Goal: Find contact information: Find contact information

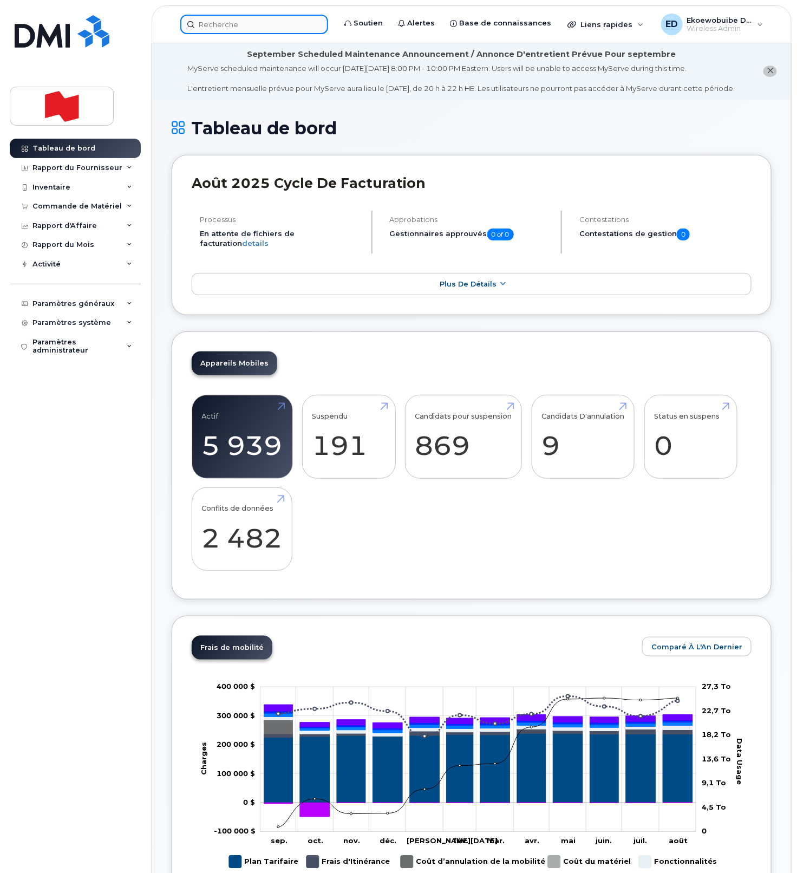
click at [230, 25] on input at bounding box center [254, 25] width 148 height 20
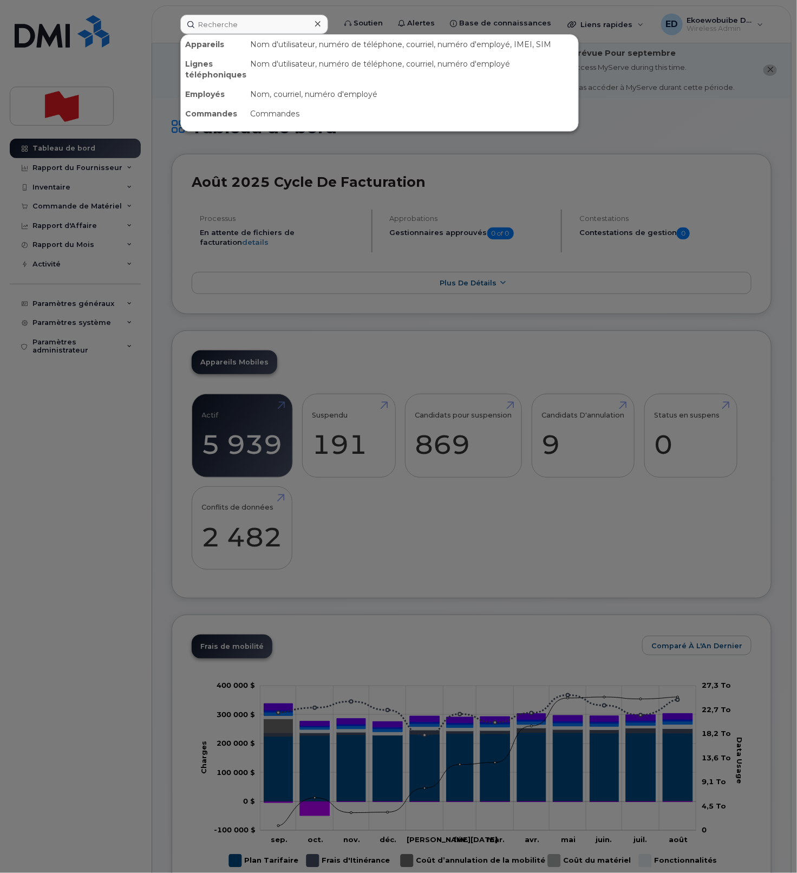
scroll to position [11, 0]
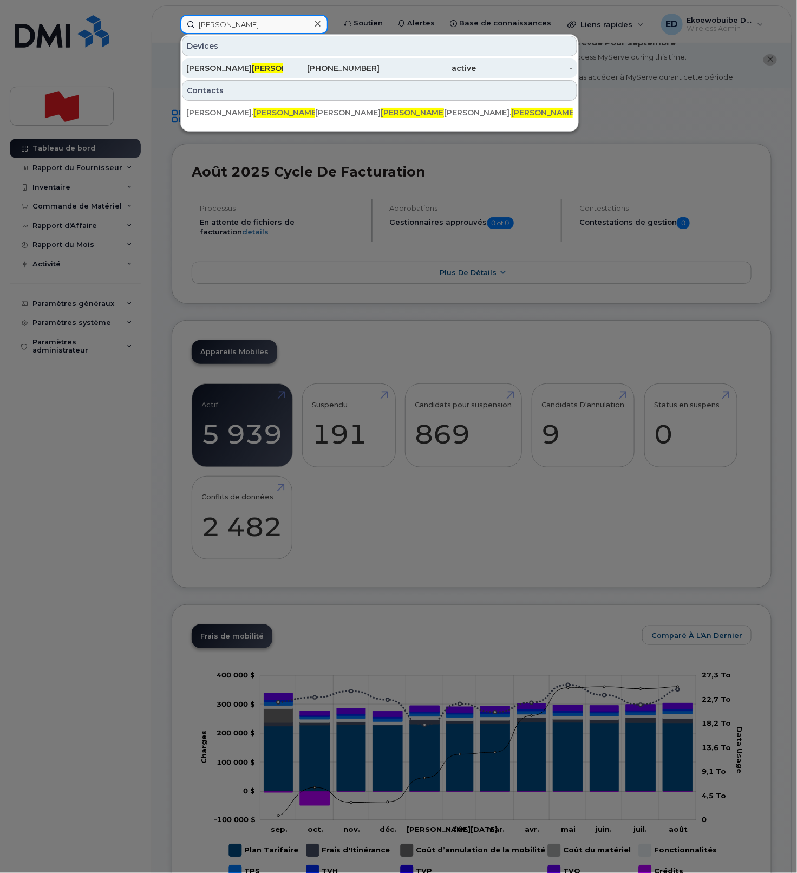
type input "[PERSON_NAME]"
click at [248, 70] on div "[PERSON_NAME] k" at bounding box center [234, 68] width 97 height 11
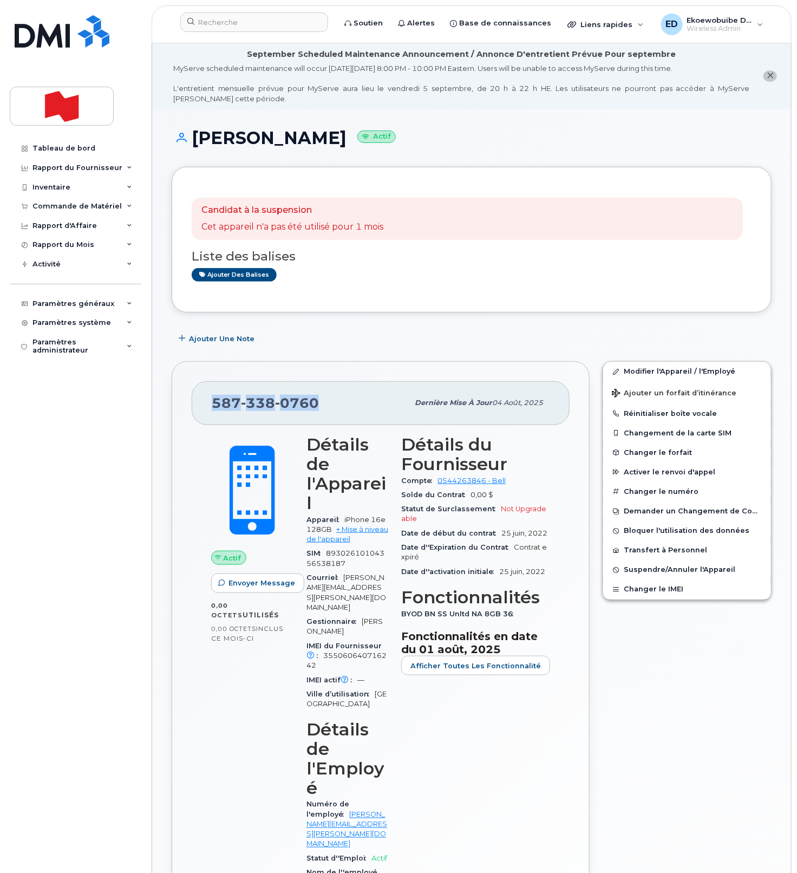
drag, startPoint x: 320, startPoint y: 404, endPoint x: 217, endPoint y: 403, distance: 102.9
click at [217, 403] on div "587 338 0760" at bounding box center [310, 403] width 197 height 23
copy span "587 338 0760"
click at [222, 28] on input at bounding box center [254, 22] width 148 height 20
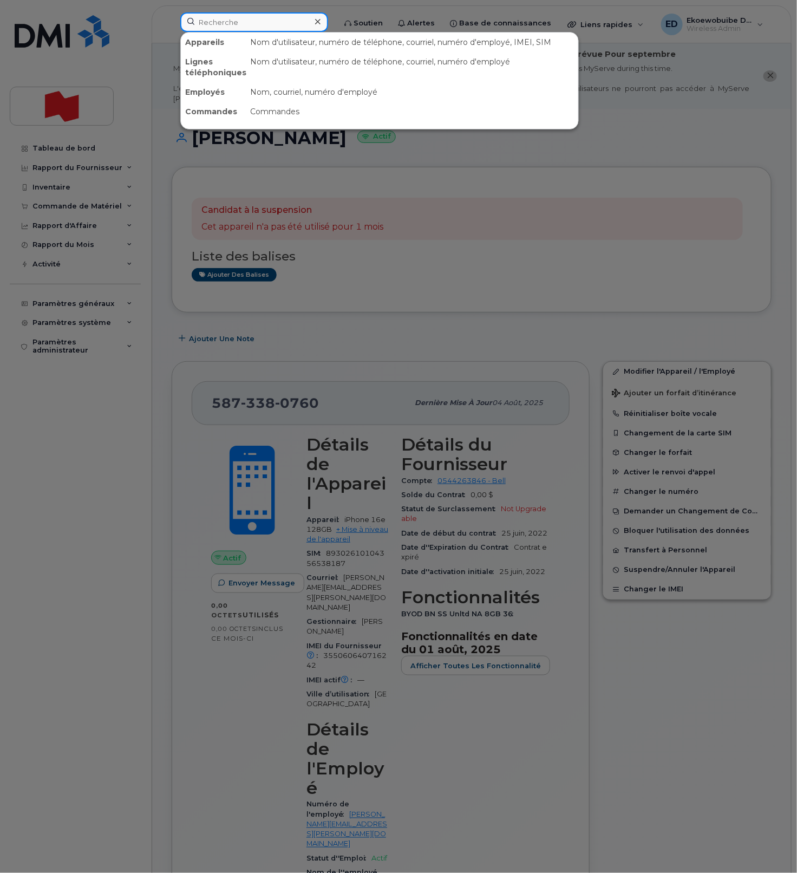
paste input "alyssa.fejzic@bnc.ca"
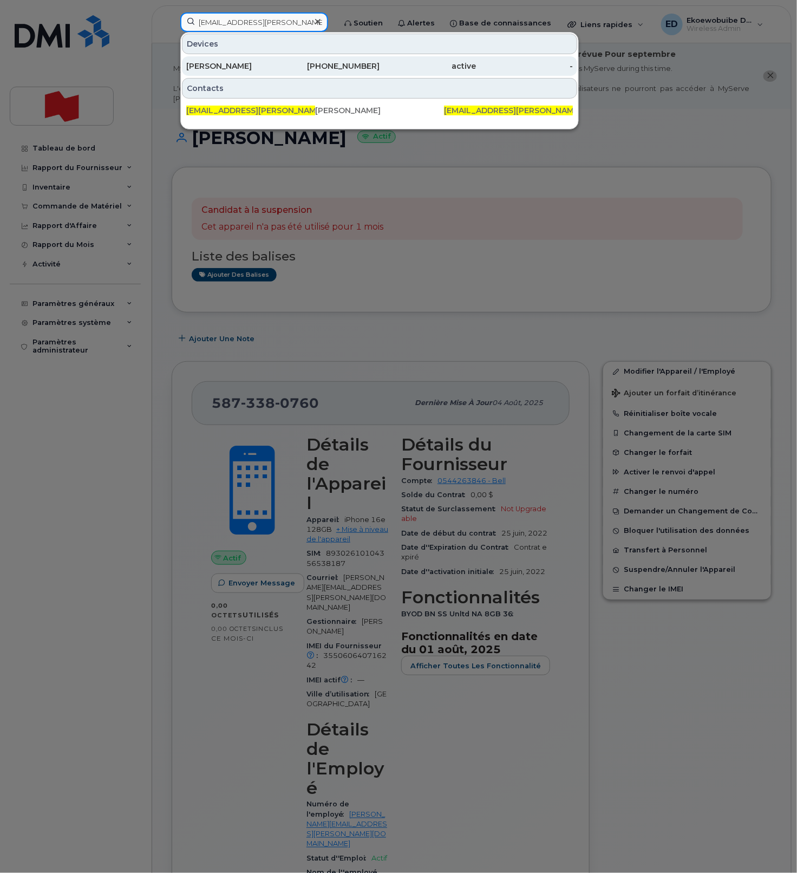
type input "alyssa.fejzic@bnc.ca"
click at [220, 63] on div "Alyssa Fejzic" at bounding box center [234, 66] width 97 height 11
